Goal: Task Accomplishment & Management: Manage account settings

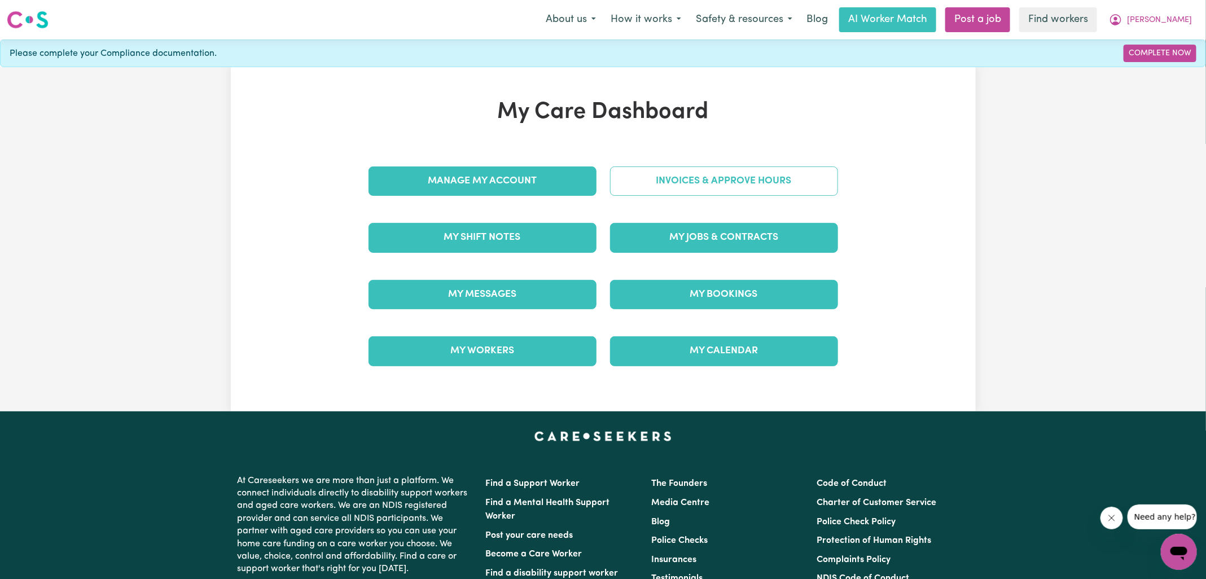
click at [651, 178] on link "Invoices & Approve Hours" at bounding box center [724, 180] width 228 height 29
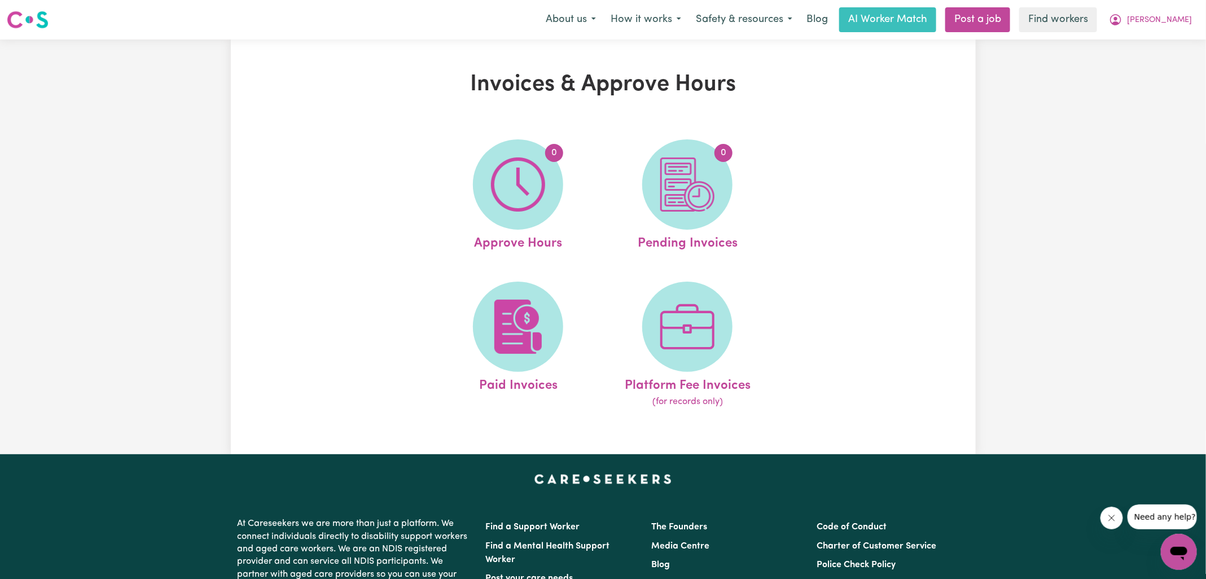
click at [511, 188] on img at bounding box center [518, 184] width 54 height 54
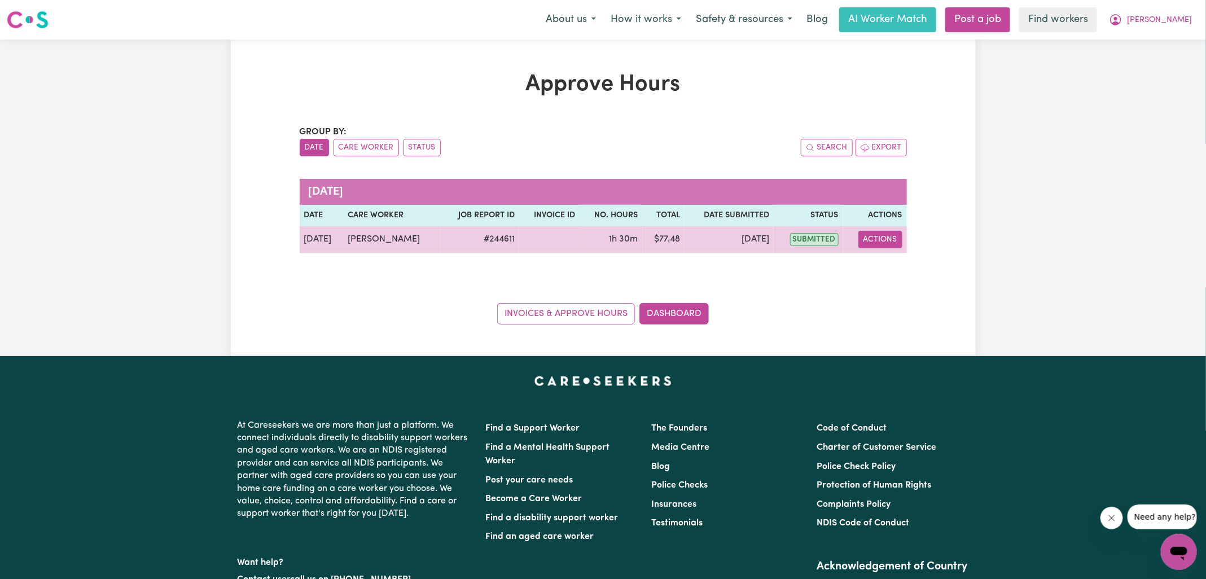
click at [865, 237] on button "Actions" at bounding box center [880, 239] width 44 height 17
click at [885, 263] on link "View Job Report" at bounding box center [907, 265] width 97 height 23
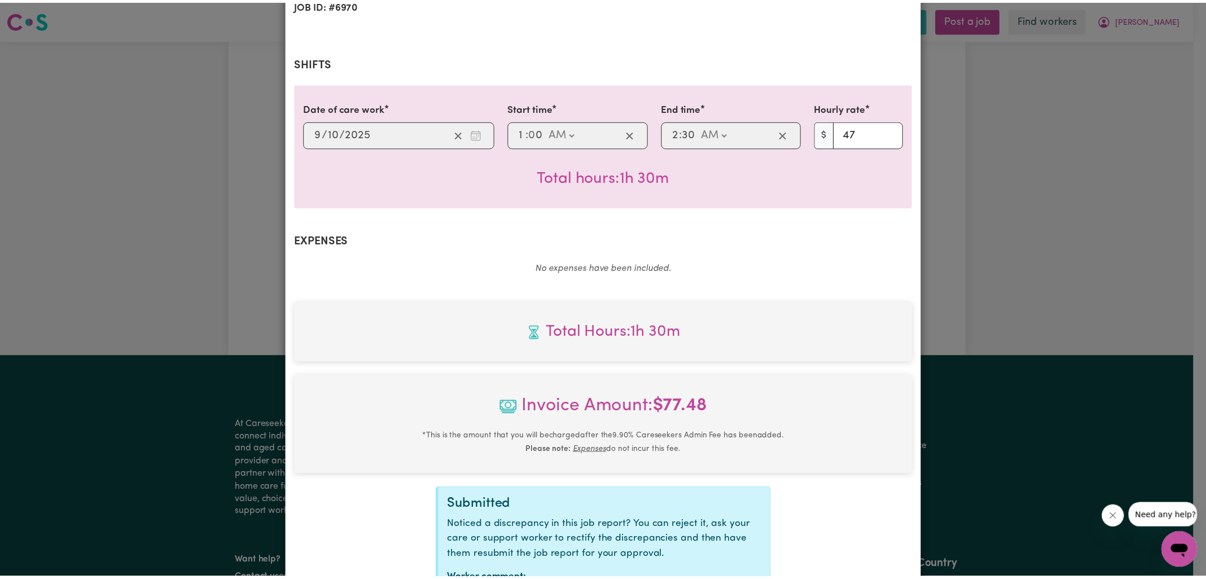
scroll to position [290, 0]
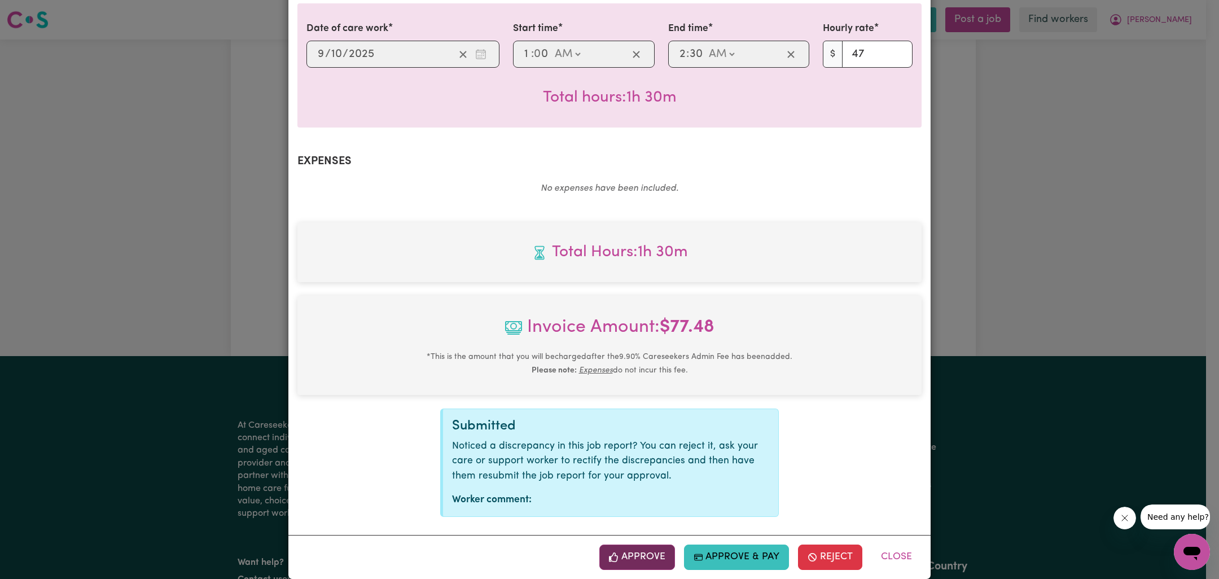
click at [633, 545] on button "Approve" at bounding box center [637, 557] width 76 height 25
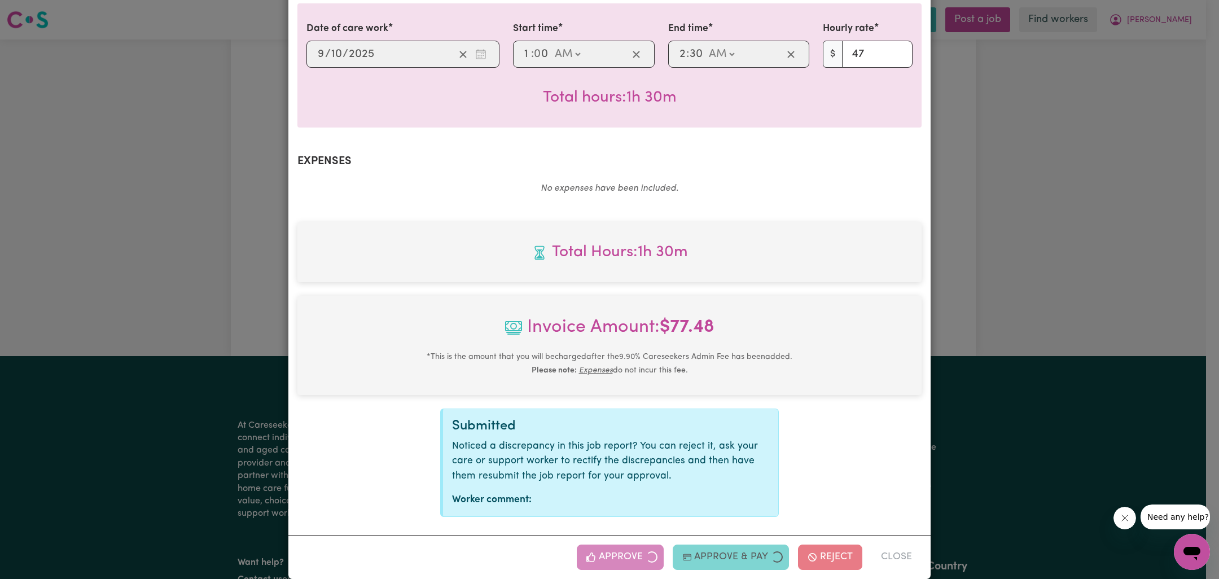
drag, startPoint x: 1055, startPoint y: 336, endPoint x: 790, endPoint y: 424, distance: 279.8
click at [1055, 336] on div "Job Report # 244611 - [PERSON_NAME] Summary Job report # 244611 Client name: [P…" at bounding box center [609, 289] width 1219 height 579
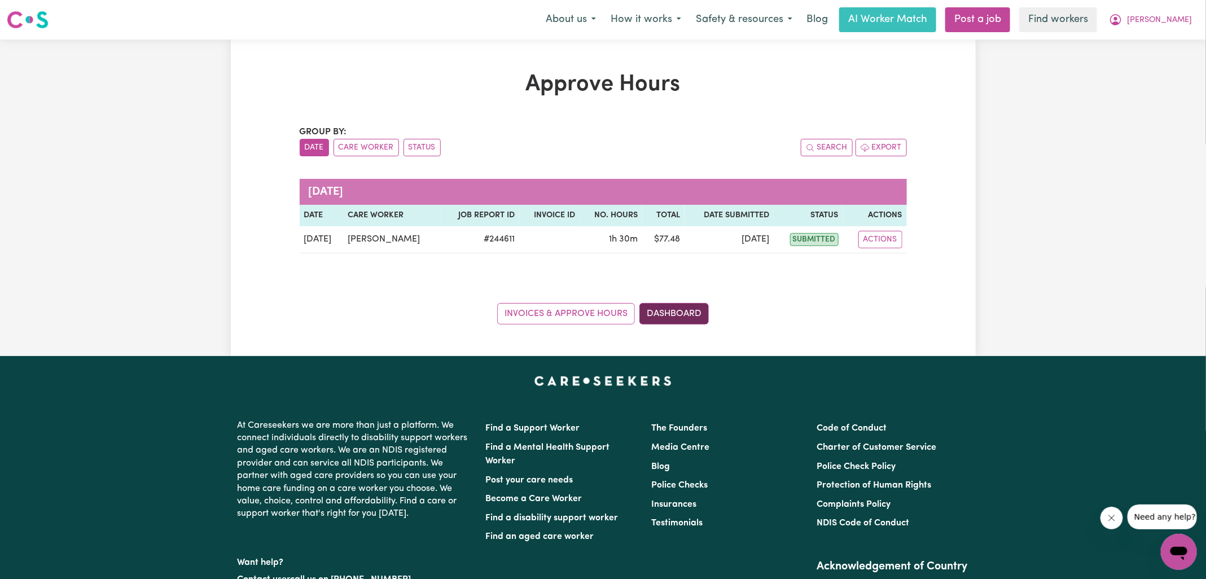
click at [692, 312] on link "Dashboard" at bounding box center [673, 313] width 69 height 21
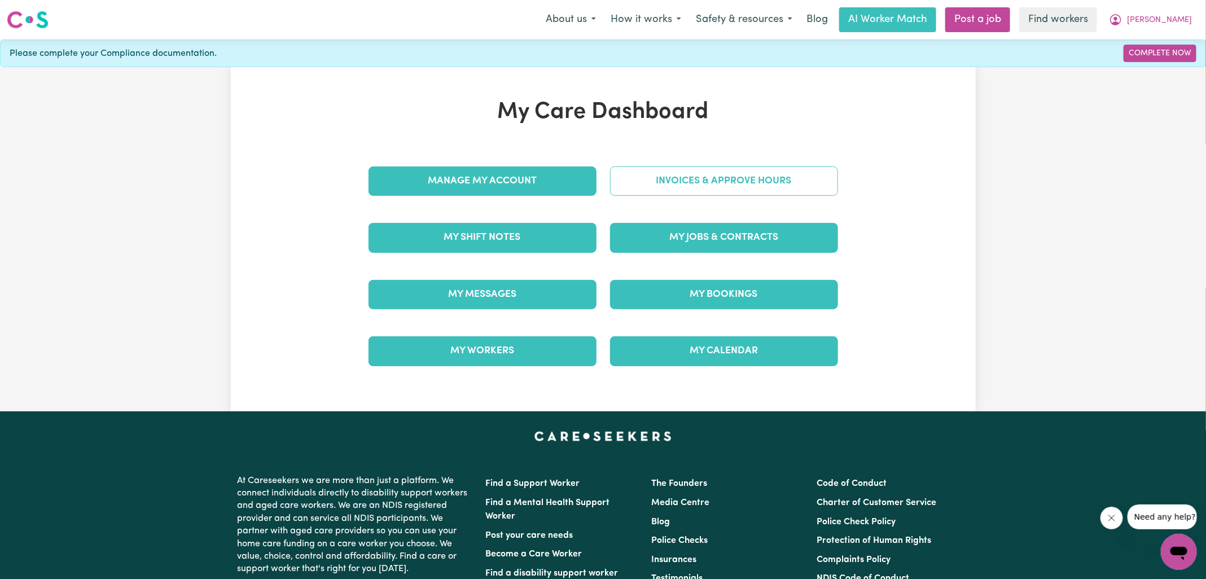
click at [639, 178] on link "Invoices & Approve Hours" at bounding box center [724, 180] width 228 height 29
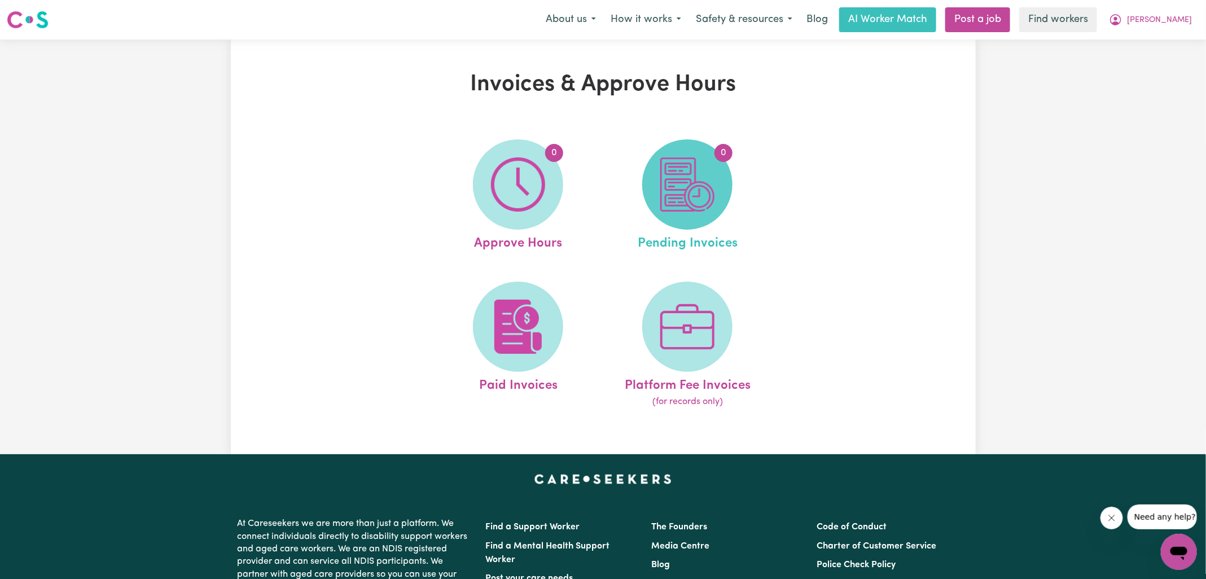
click at [714, 198] on img at bounding box center [687, 184] width 54 height 54
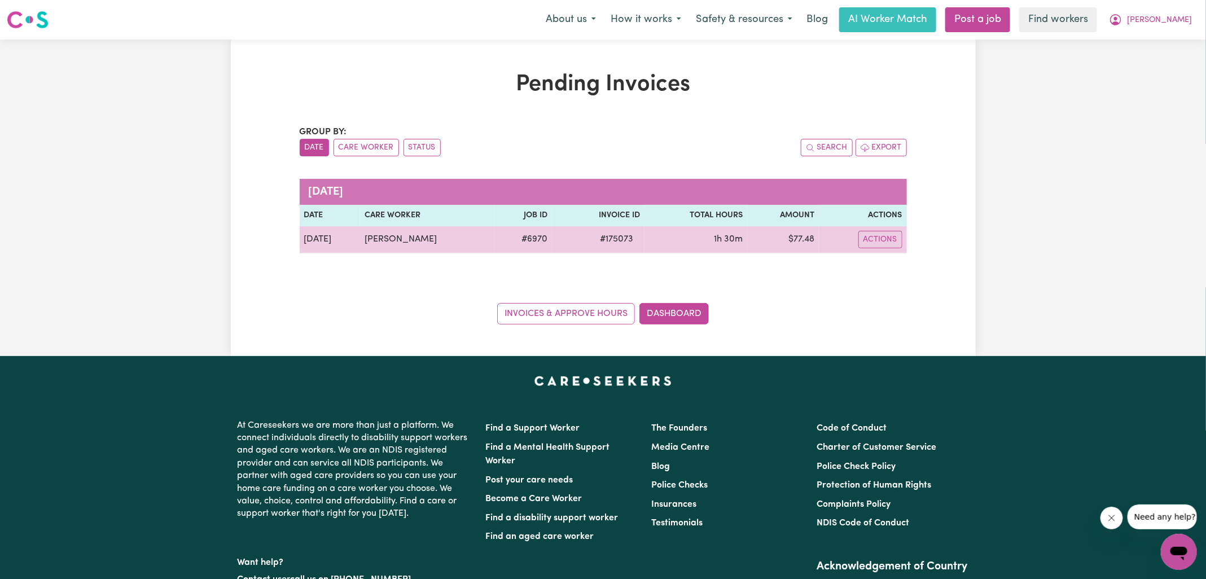
click at [621, 241] on span "# 175073" at bounding box center [616, 240] width 47 height 14
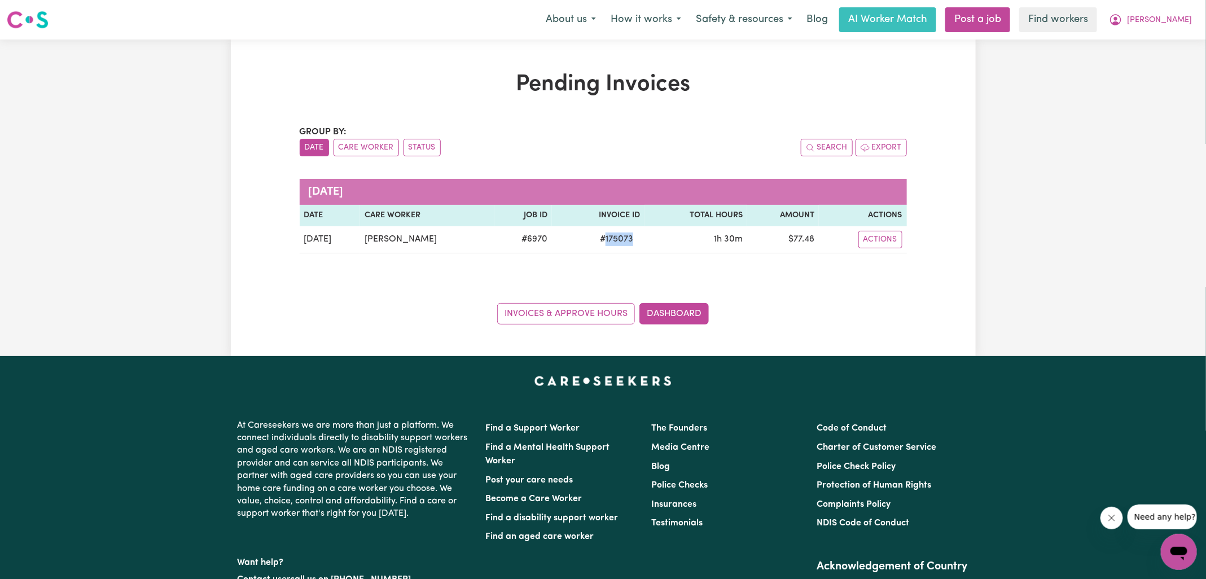
copy span "175073"
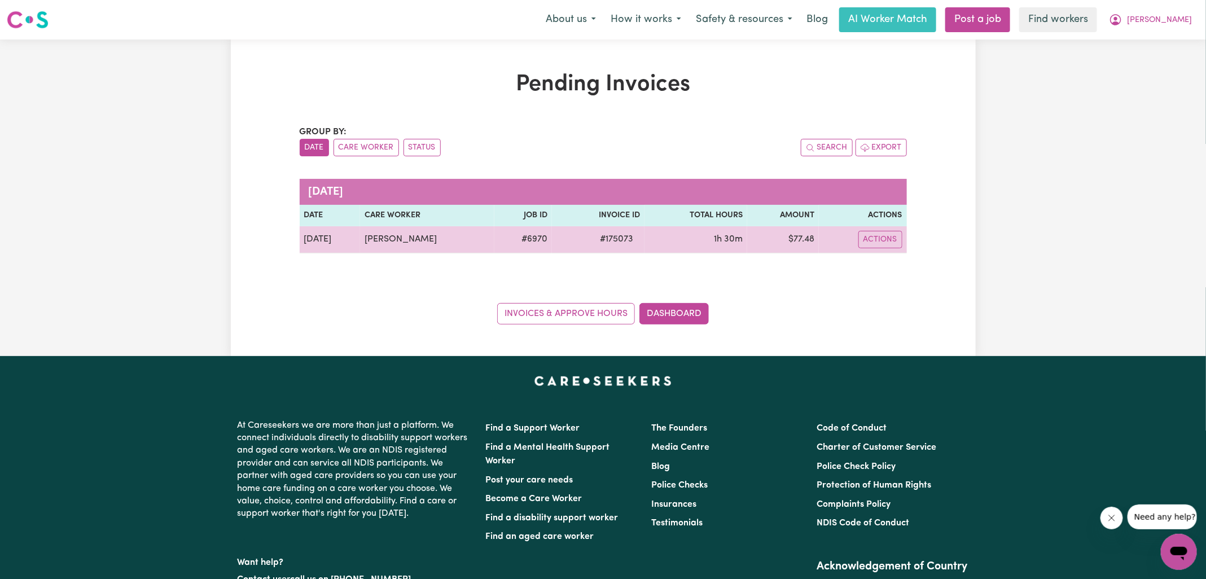
click at [795, 237] on td "$ 77.48" at bounding box center [783, 239] width 72 height 27
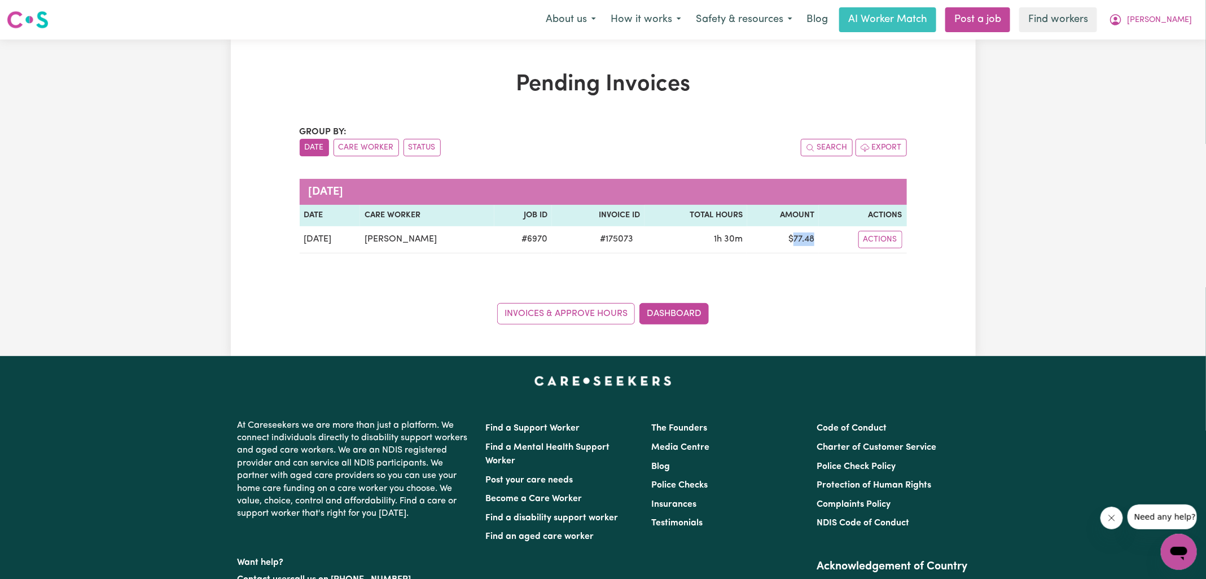
copy td "77.48"
click at [1161, 20] on button "[PERSON_NAME]" at bounding box center [1151, 20] width 98 height 24
click at [1160, 69] on link "Logout" at bounding box center [1154, 64] width 89 height 21
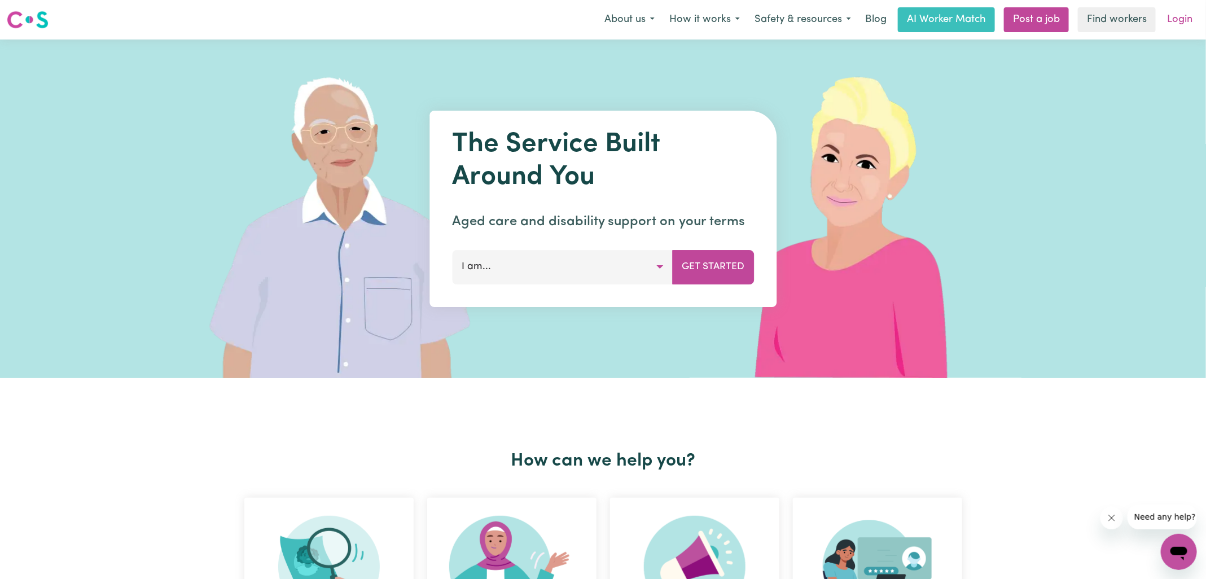
click at [1191, 32] on link "Login" at bounding box center [1179, 19] width 39 height 25
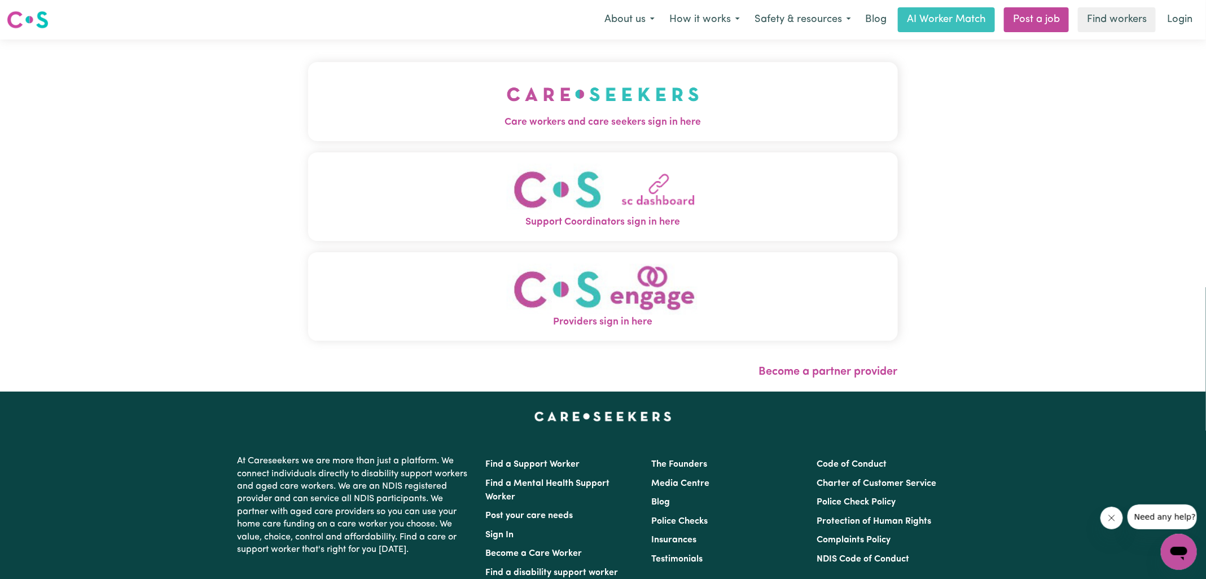
click at [593, 138] on button "Care workers and care seekers sign in here" at bounding box center [603, 101] width 590 height 79
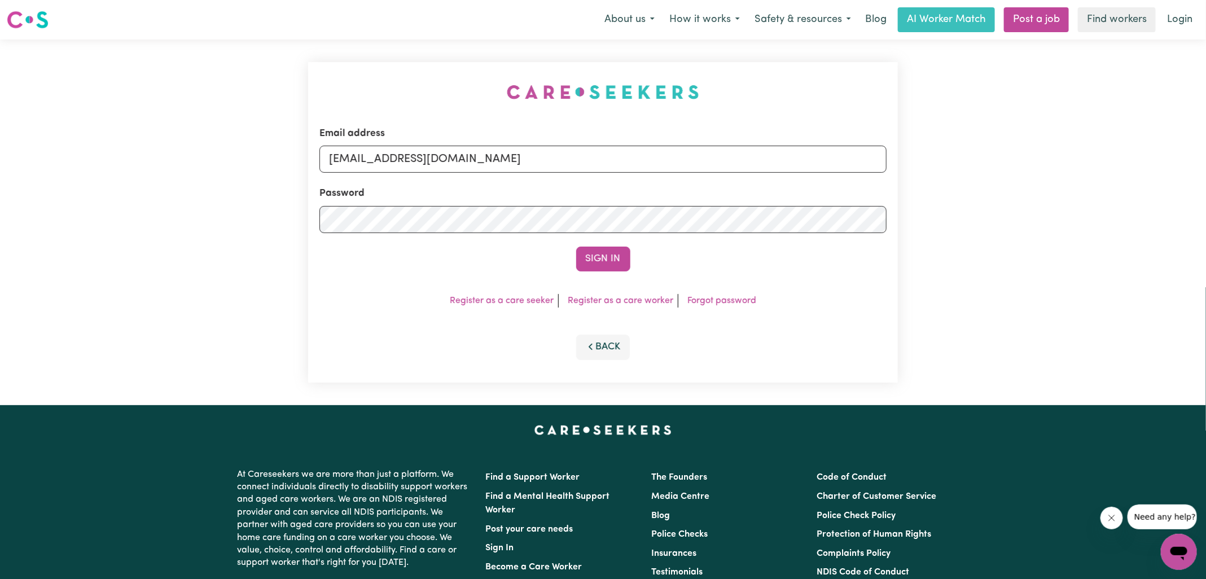
click at [341, 96] on div "Email address [EMAIL_ADDRESS][DOMAIN_NAME] Password Sign In Register as a care …" at bounding box center [602, 223] width 603 height 366
drag, startPoint x: 387, startPoint y: 157, endPoint x: 875, endPoint y: 184, distance: 489.4
click at [875, 184] on form "Email address [EMAIL_ADDRESS][DOMAIN_NAME] Password Sign In" at bounding box center [602, 198] width 567 height 145
type input "[EMAIL_ADDRESS][DOMAIN_NAME]"
click at [576, 247] on button "Sign In" at bounding box center [603, 259] width 54 height 25
